Goal: Ask a question

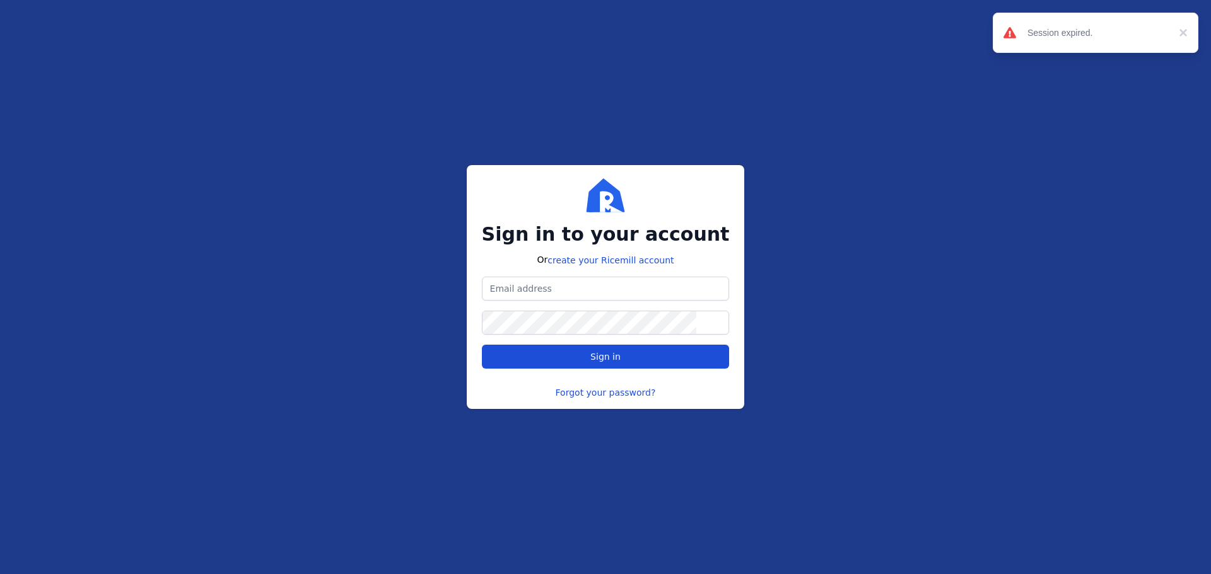
type input "[PERSON_NAME][EMAIL_ADDRESS][DOMAIN_NAME]"
click at [602, 349] on button "Sign in" at bounding box center [606, 357] width 248 height 24
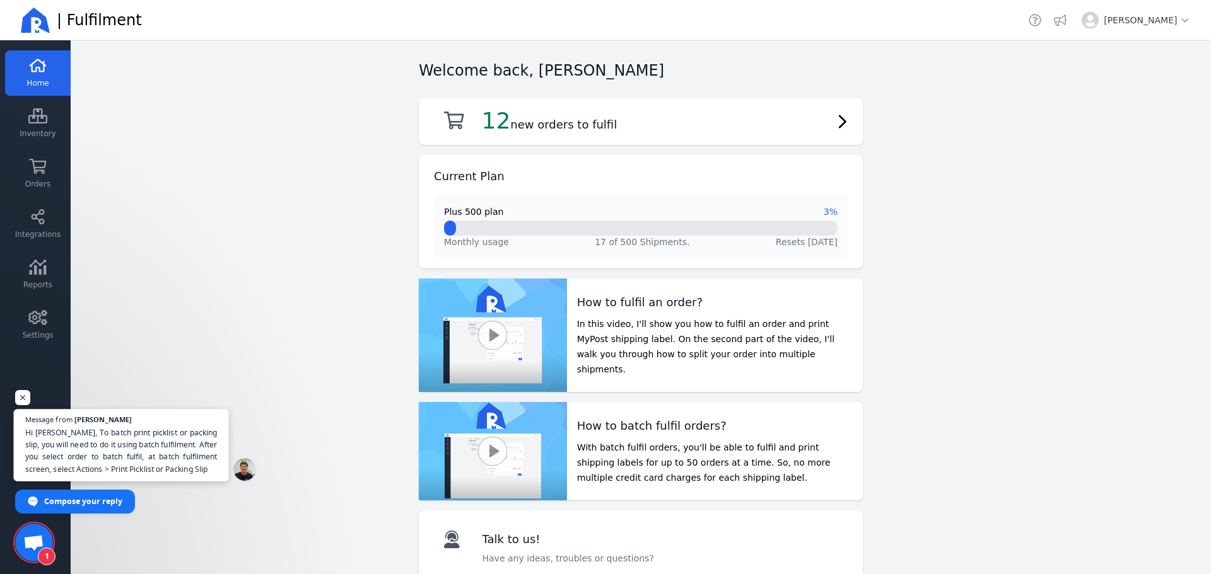
click at [120, 450] on span "Hi [PERSON_NAME], To batch print picklist or packing slip, you will need to do …" at bounding box center [121, 451] width 192 height 49
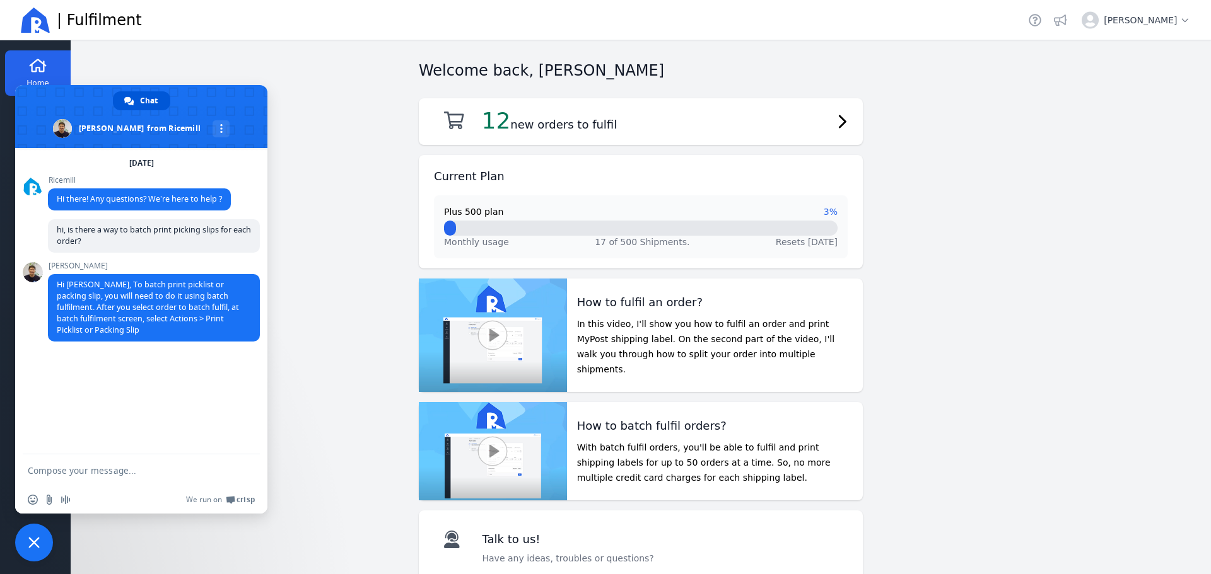
click at [66, 476] on textarea "Compose your message..." at bounding box center [129, 471] width 202 height 32
drag, startPoint x: 150, startPoint y: 461, endPoint x: 31, endPoint y: 456, distance: 119.2
click at [31, 456] on textarea "Thanks, I worked it out. Regarding your new warehousing app, does it break up b…" at bounding box center [129, 454] width 202 height 66
click at [173, 455] on textarea "Thanks, I worked it out. Regarding your new warehousing app, does it have the s…" at bounding box center [129, 447] width 202 height 77
click at [166, 436] on textarea "Thanks, I worked it out. Regarding your new warehousing app, does it have the s…" at bounding box center [129, 447] width 202 height 77
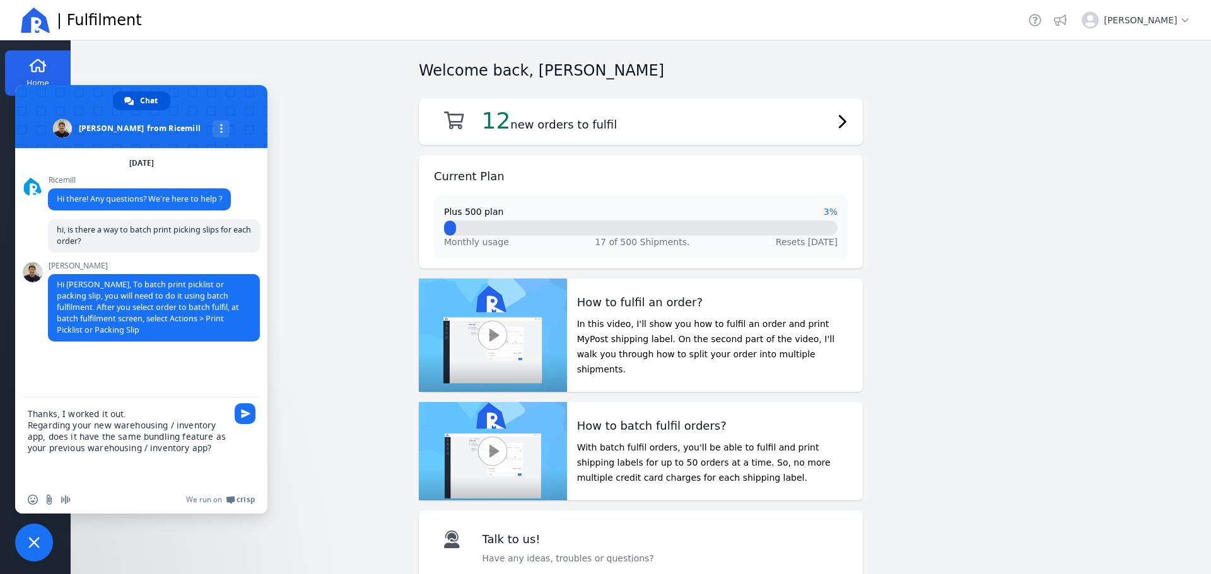
click at [221, 447] on textarea "Thanks, I worked it out. Regarding your new warehousing / inventory app, does i…" at bounding box center [129, 442] width 202 height 88
type textarea "Thanks, I worked it out. Regarding your new warehousing / inventory app, does i…"
drag, startPoint x: 115, startPoint y: 469, endPoint x: 0, endPoint y: 392, distance: 138.7
click at [0, 392] on body "Home Inventory Orders Integrations Reports Settings | Fulfilment Open sidebar |…" at bounding box center [605, 287] width 1211 height 574
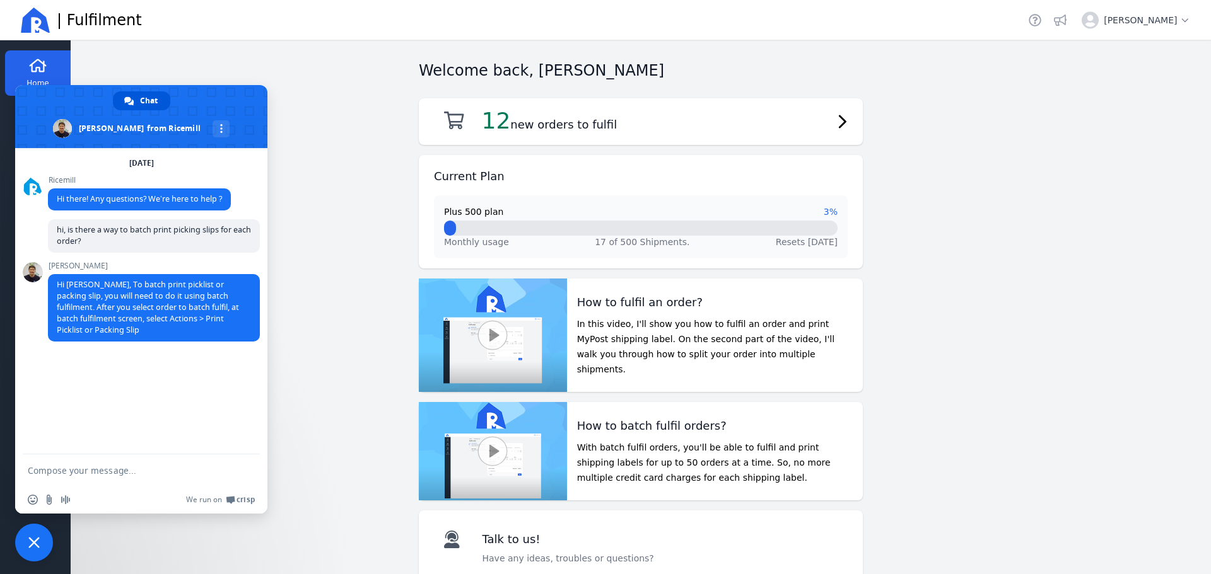
click at [17, 550] on span "Close chat" at bounding box center [34, 543] width 38 height 38
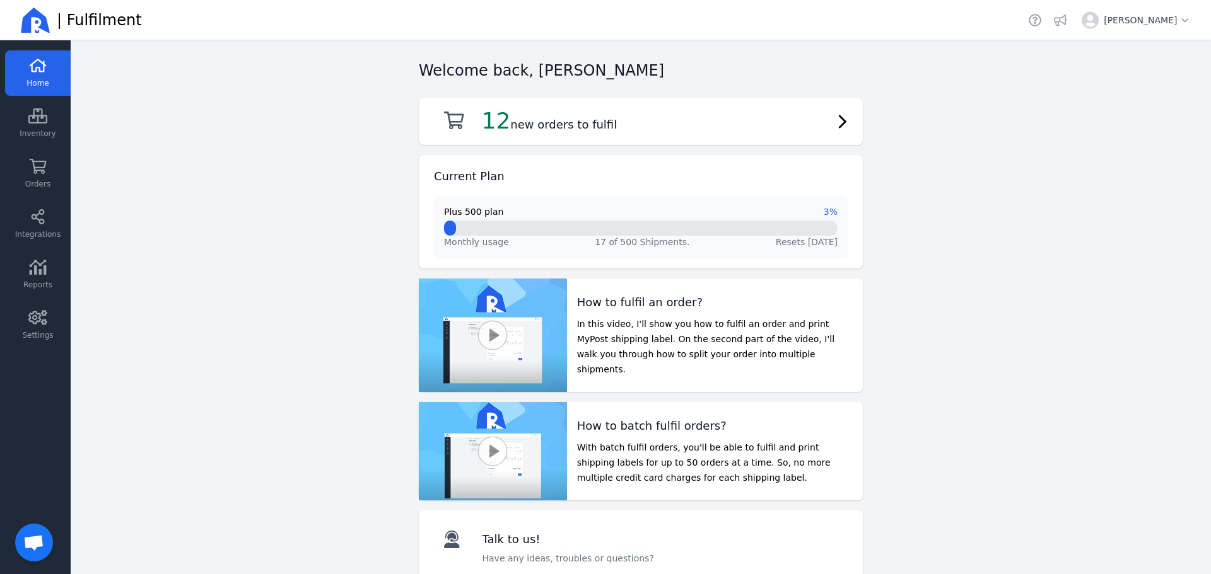
click at [26, 530] on span "Open chat" at bounding box center [34, 543] width 38 height 38
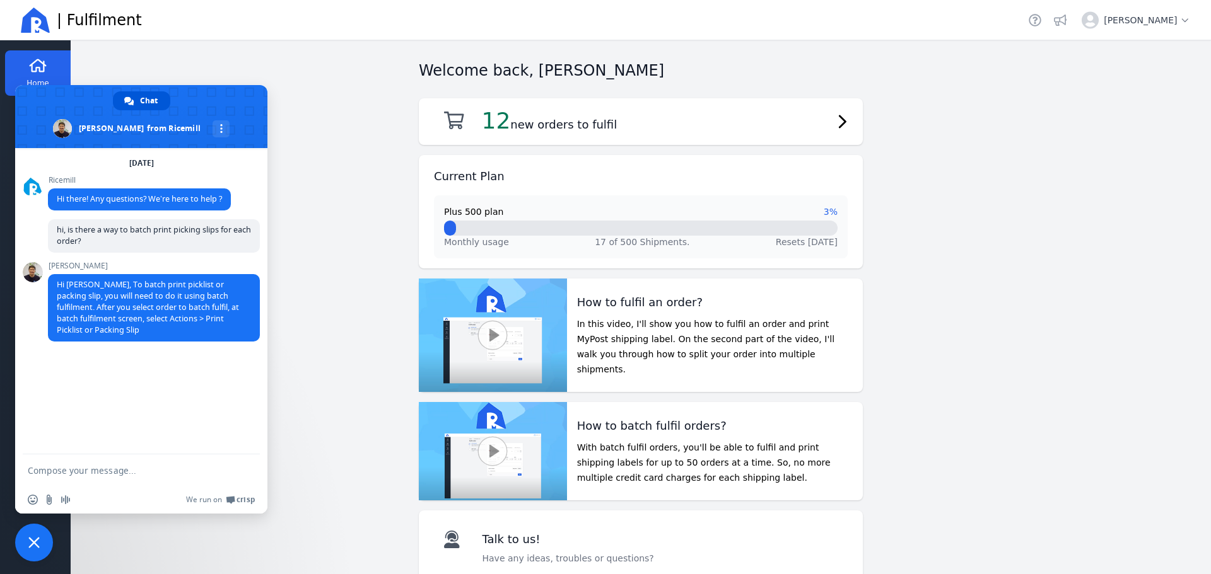
click at [106, 467] on textarea "Compose your message..." at bounding box center [129, 471] width 202 height 32
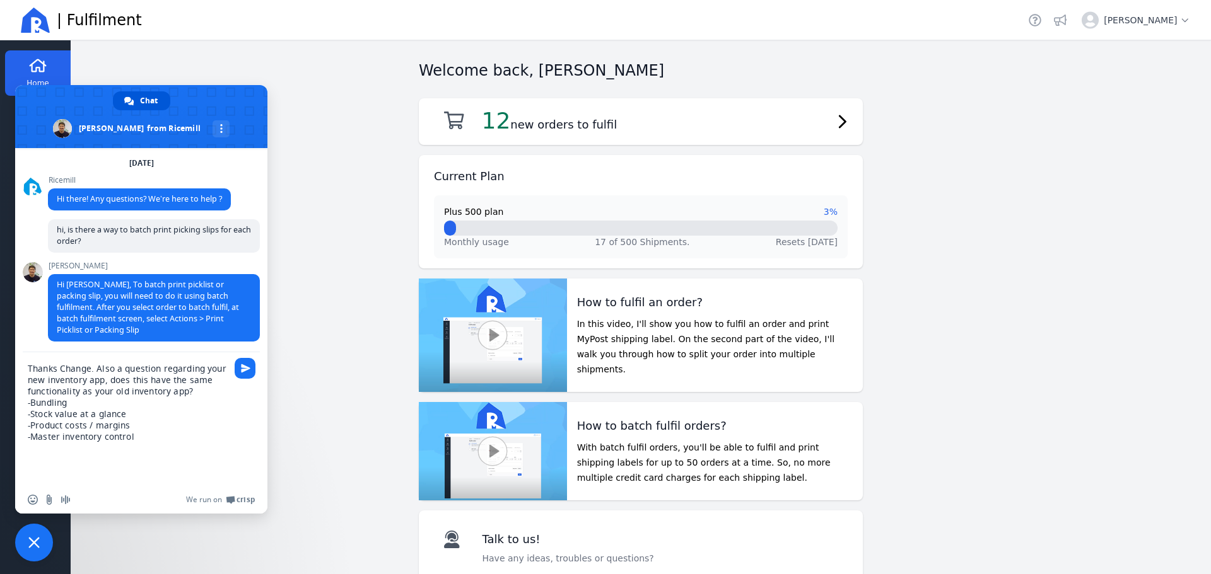
click at [93, 427] on textarea "Thanks Change. Also a question regarding your new inventory app, does this have…" at bounding box center [129, 419] width 202 height 134
click at [165, 439] on textarea "Thanks Change. Also a question regarding your new inventory app, does this have…" at bounding box center [129, 419] width 202 height 134
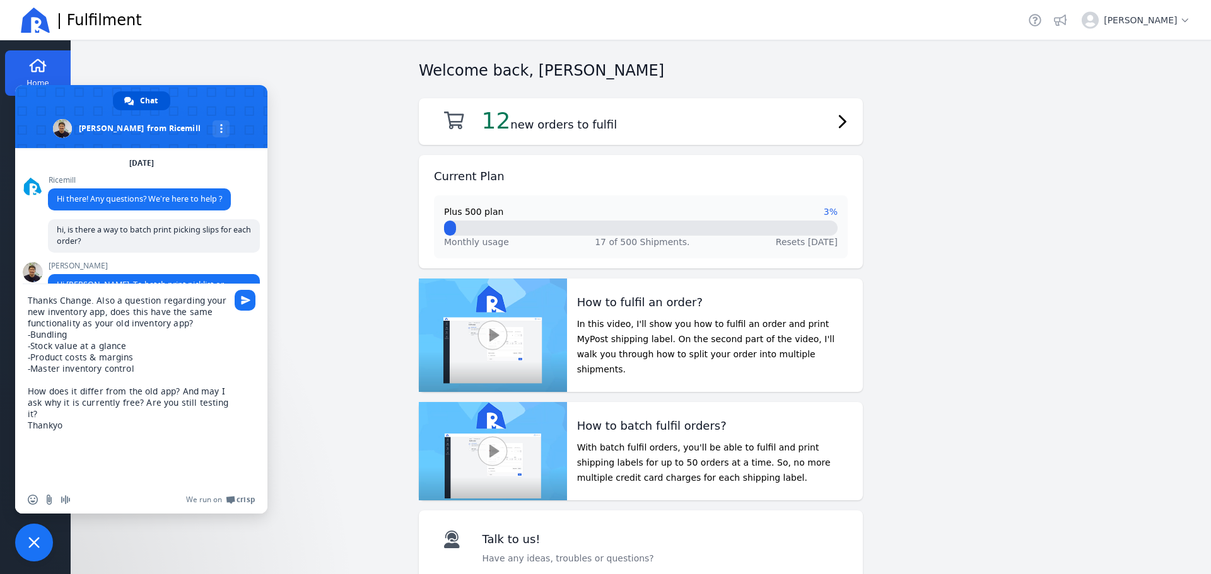
type textarea "Thanks Change. Also a question regarding your new inventory app, does this have…"
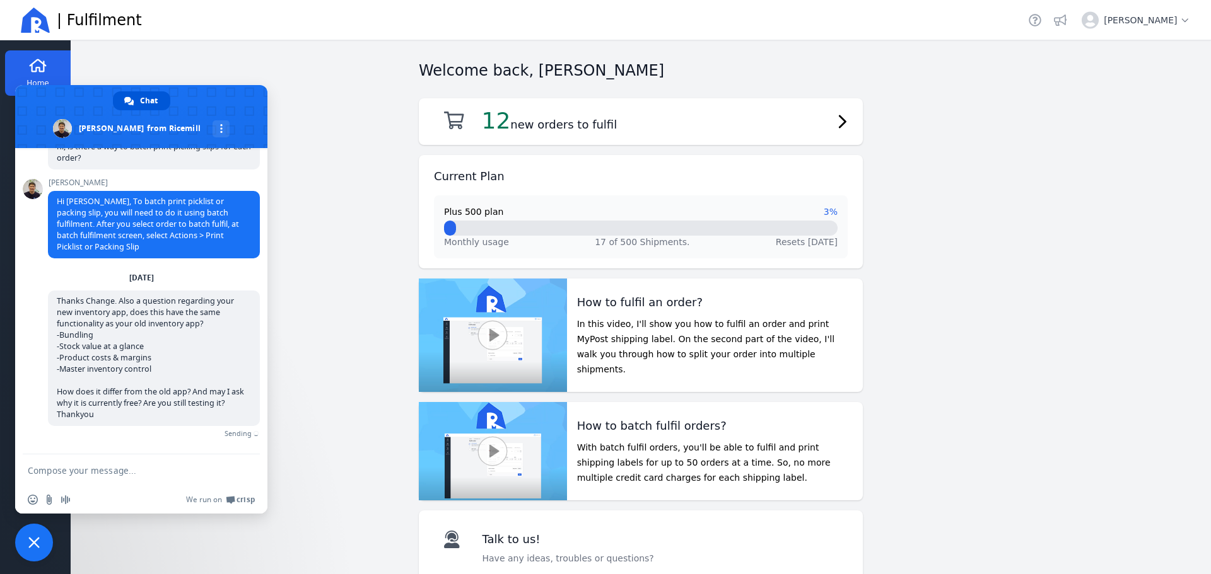
scroll to position [69, 0]
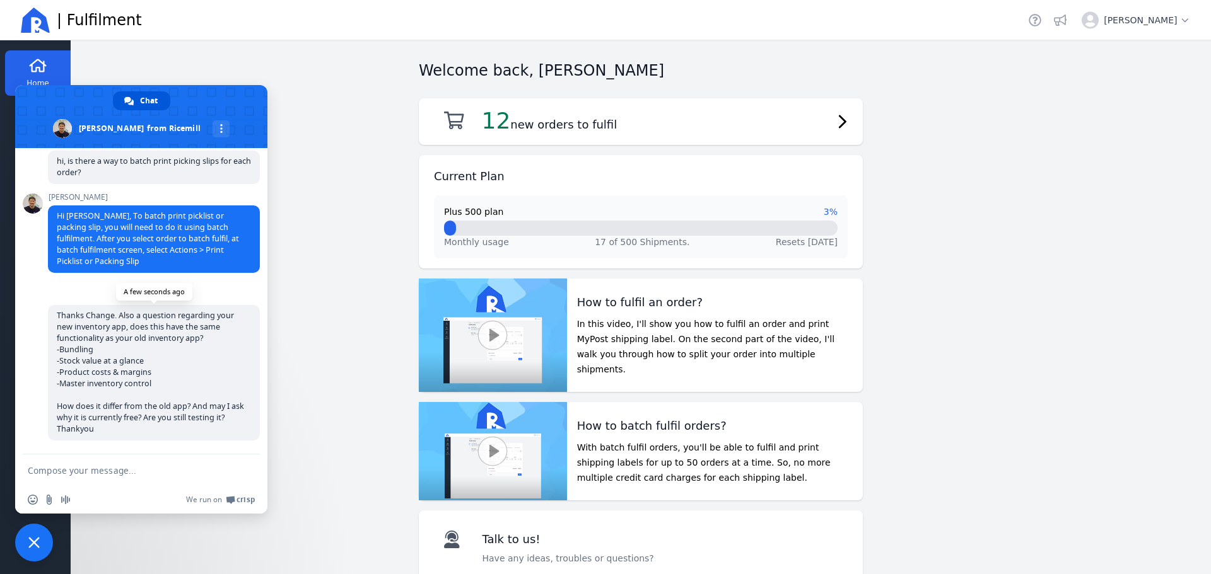
click at [98, 327] on span "Thanks Change. Also a question regarding your new inventory app, does this have…" at bounding box center [150, 372] width 187 height 124
click at [96, 465] on textarea "Compose your message..." at bounding box center [129, 471] width 202 height 32
type textarea "[PERSON_NAME]*"
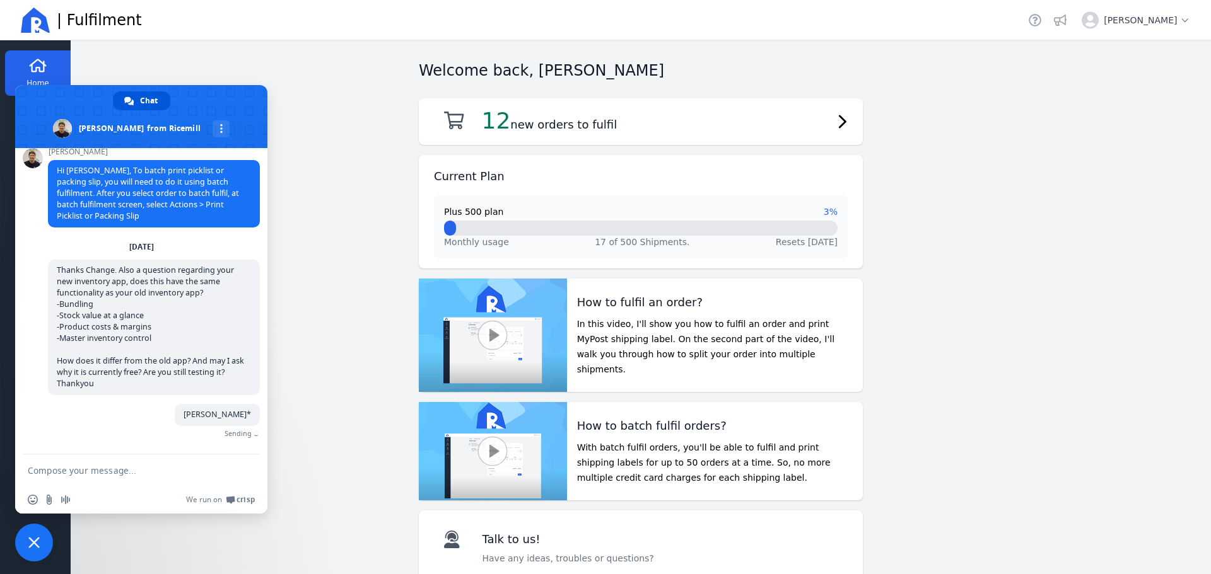
scroll to position [95, 0]
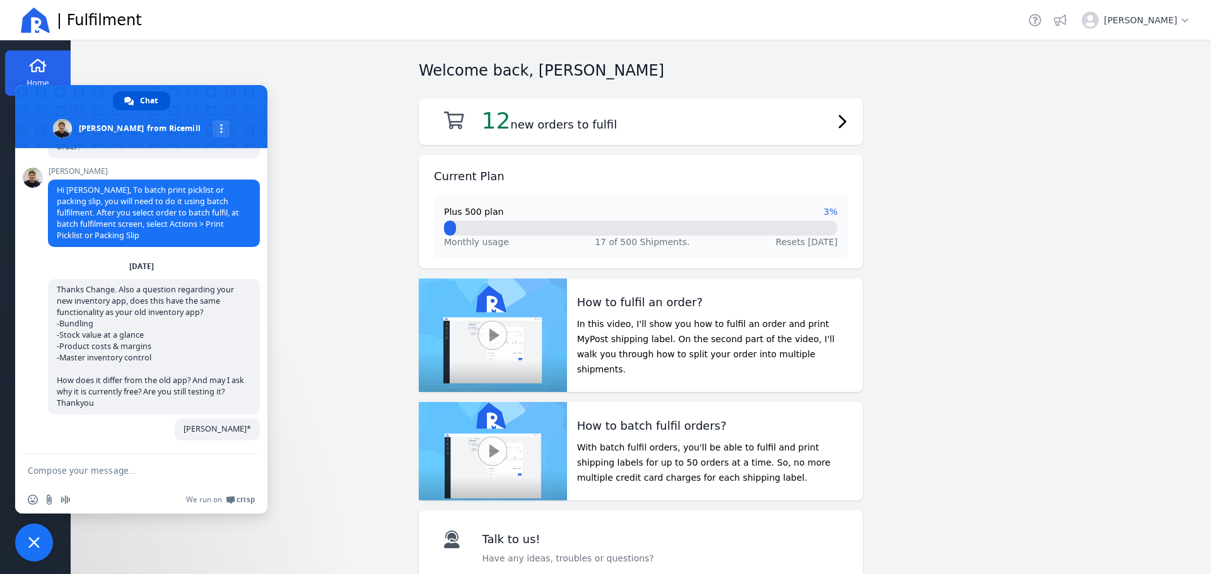
click at [19, 545] on span "Close chat" at bounding box center [34, 543] width 38 height 38
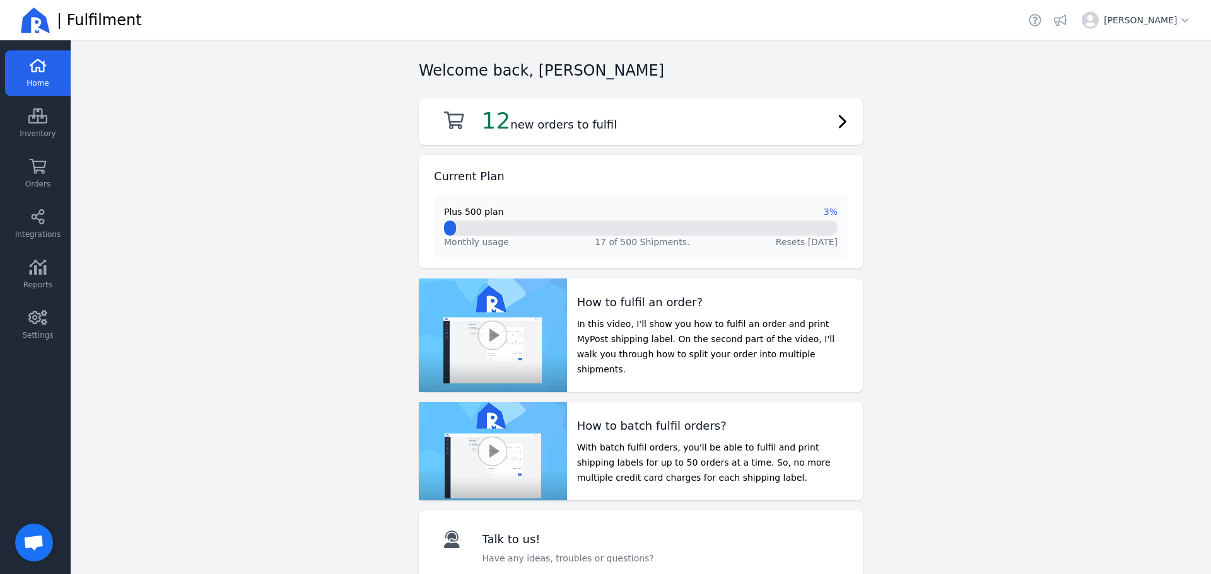
scroll to position [95, 0]
click at [44, 171] on icon at bounding box center [38, 166] width 17 height 15
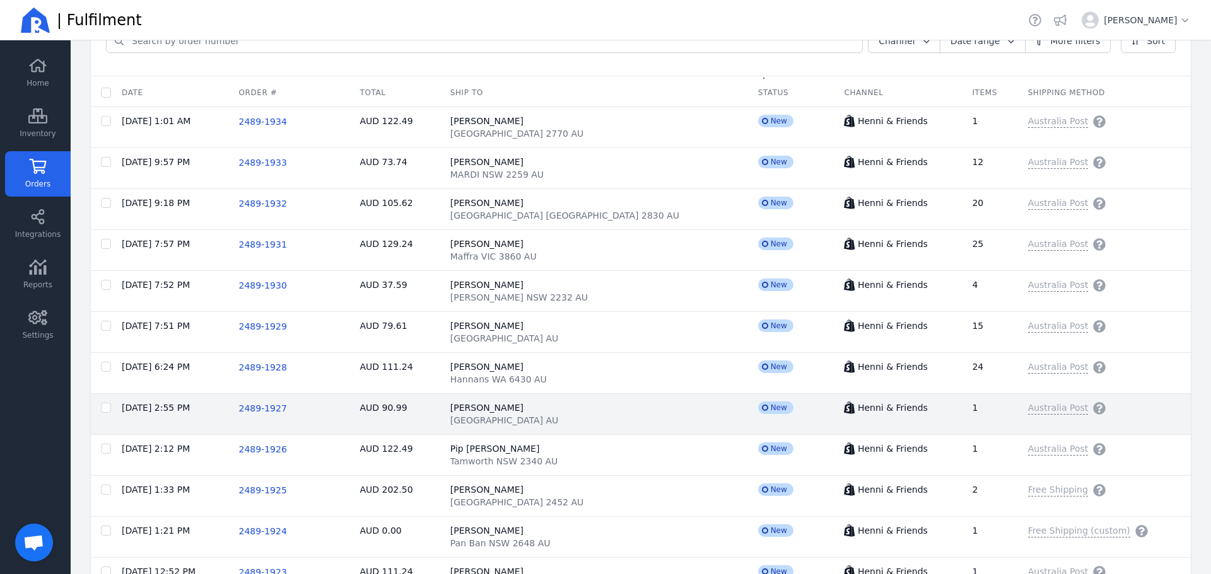
scroll to position [126, 0]
click at [287, 405] on span "2489-1927" at bounding box center [263, 407] width 48 height 10
